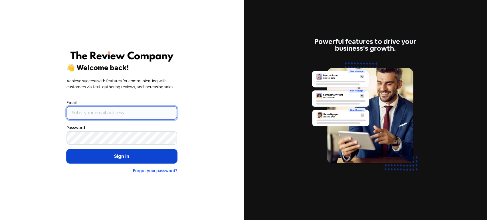
type input "[PERSON_NAME][EMAIL_ADDRESS][DOMAIN_NAME]"
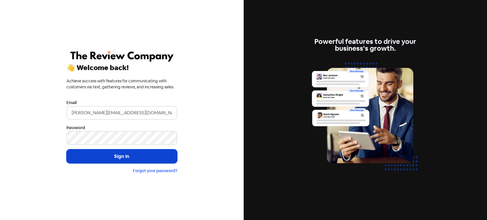
click at [133, 153] on button "Sign in" at bounding box center [122, 157] width 111 height 14
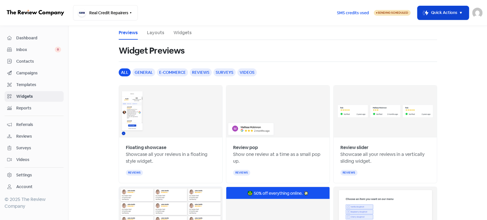
click at [425, 19] on button "Icon For Thunder-move Quick Actions" at bounding box center [443, 13] width 51 height 14
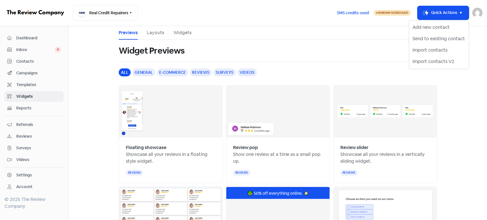
click at [377, 39] on ul "Previews Layouts Widgets" at bounding box center [278, 33] width 319 height 14
click at [43, 65] on link "Contacts" at bounding box center [34, 61] width 59 height 11
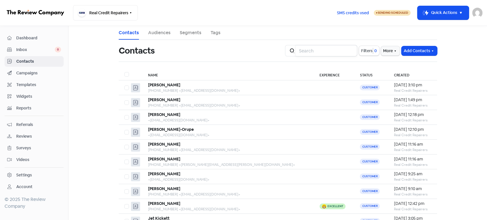
click at [342, 49] on input "search" at bounding box center [327, 50] width 62 height 11
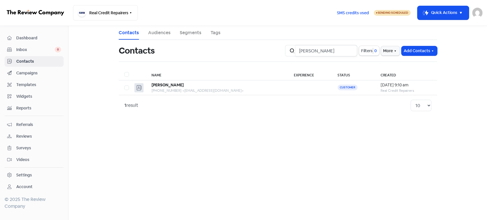
type input "Ali Waheed"
click at [350, 51] on input "Ali Waheed" at bounding box center [327, 50] width 62 height 11
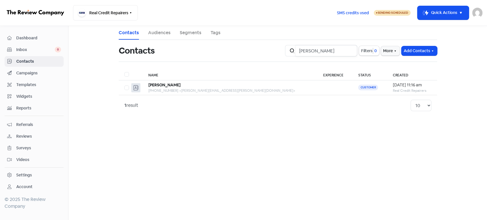
type input "Dina Claassen"
click at [350, 51] on input "Dina Claassen" at bounding box center [327, 50] width 62 height 11
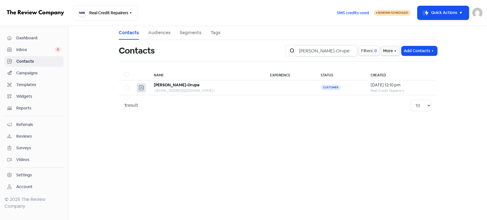
type input "Jemini Stevens-Orupe"
click at [325, 136] on main "Contacts Audiences Segments Tags Contacts Icon For Search Jemini Stevens-Orupe …" at bounding box center [278, 123] width 419 height 194
click at [348, 52] on input "Jemini Stevens-Orupe" at bounding box center [327, 50] width 62 height 11
click at [350, 49] on input "Jemini Stevens-Orupe" at bounding box center [327, 50] width 62 height 11
click at [350, 50] on input "Jemini Stevens-Orupe" at bounding box center [327, 50] width 62 height 11
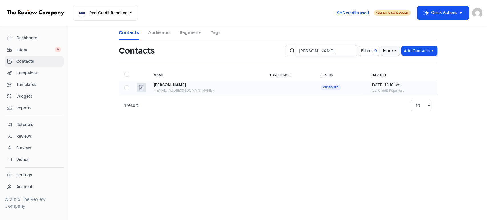
type input "May Bucciarelli"
click at [350, 50] on input "May Bucciarelli" at bounding box center [327, 50] width 62 height 11
type input "Rebecca Shaw"
click at [350, 51] on input "Rebecca Shaw" at bounding box center [327, 50] width 62 height 11
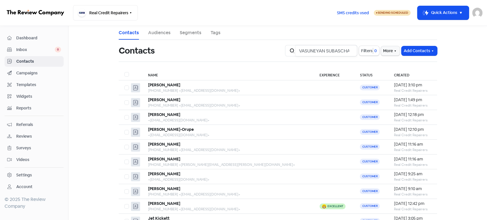
scroll to position [0, 23]
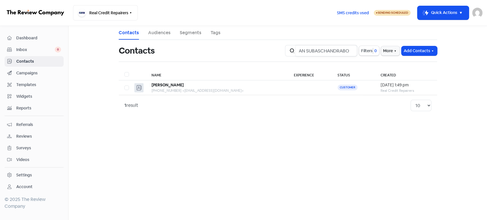
type input "VASUNEYAN SUBASCHANDRABO"
click at [350, 51] on input "VASUNEYAN SUBASCHANDRABO" at bounding box center [327, 50] width 62 height 11
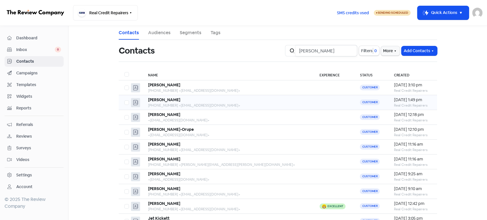
type input "ANNICK KAMARIZA"
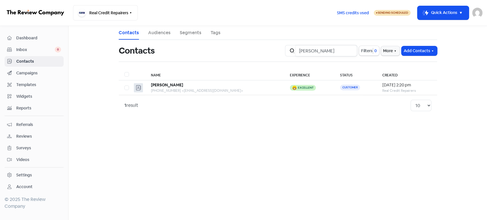
click at [348, 51] on input "ANNICK KAMARIZA" at bounding box center [327, 50] width 62 height 11
click at [349, 50] on input "ANNICK KAMARIZA" at bounding box center [327, 50] width 62 height 11
type input "BISMARK WRIGHT"
